Goal: Go to known website

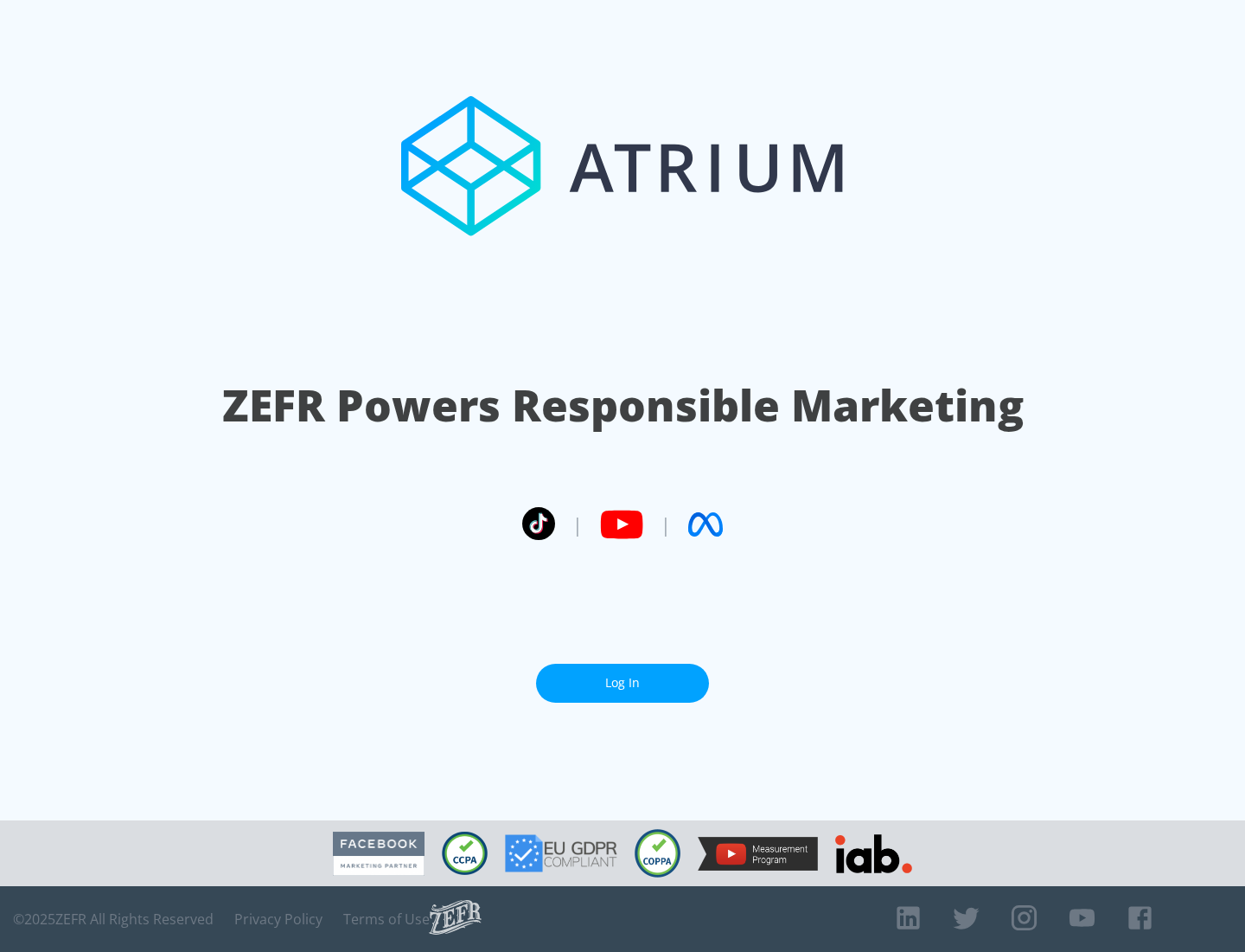
click at [623, 683] on link "Log In" at bounding box center [623, 683] width 173 height 38
